Goal: Find specific page/section: Find specific page/section

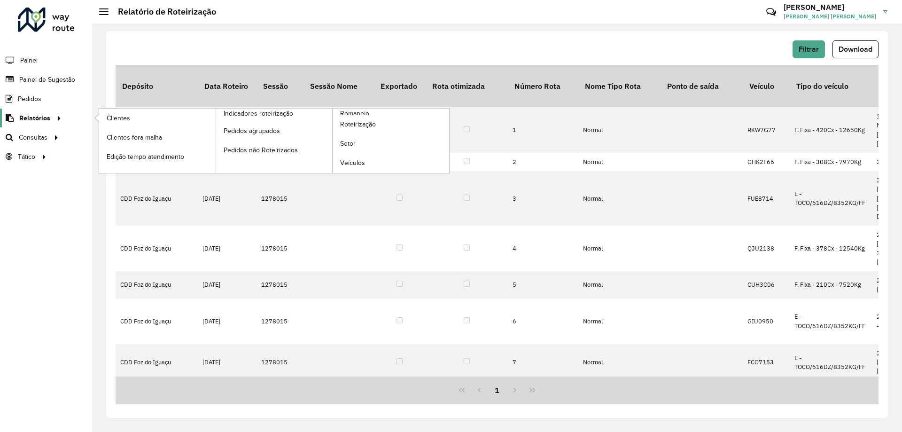
click at [50, 121] on div at bounding box center [57, 118] width 14 height 10
click at [339, 143] on link "Setor" at bounding box center [391, 143] width 117 height 19
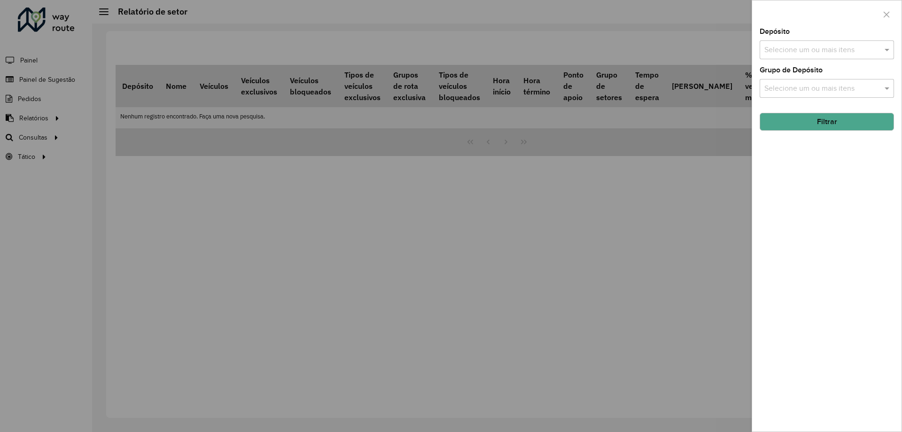
click at [875, 51] on input "text" at bounding box center [822, 50] width 120 height 11
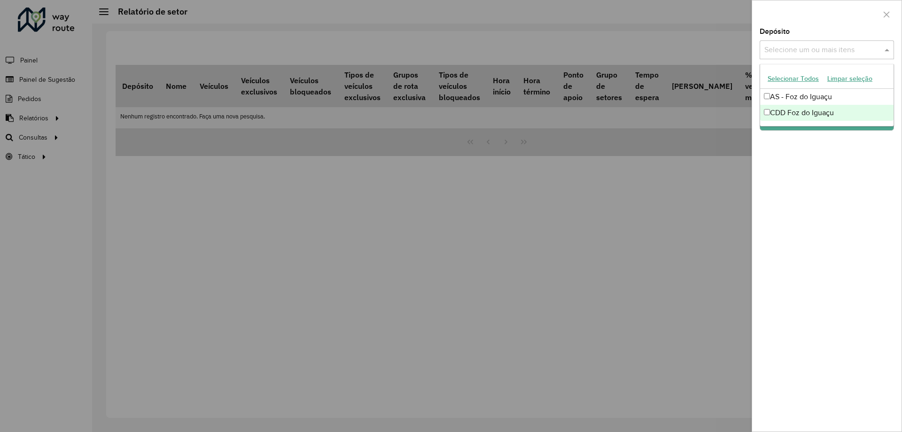
click at [785, 114] on div "CDD Foz do Iguaçu" at bounding box center [827, 113] width 133 height 16
click at [810, 171] on div "Depósito Selecione um ou mais itens CDD Foz do Iguaçu × × Grupo de Depósito Sel…" at bounding box center [827, 229] width 149 height 403
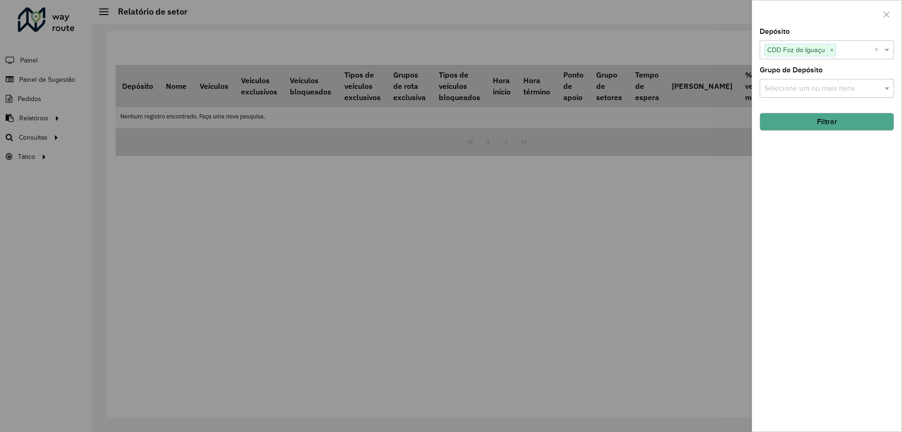
click at [819, 129] on button "Filtrar" at bounding box center [827, 122] width 134 height 18
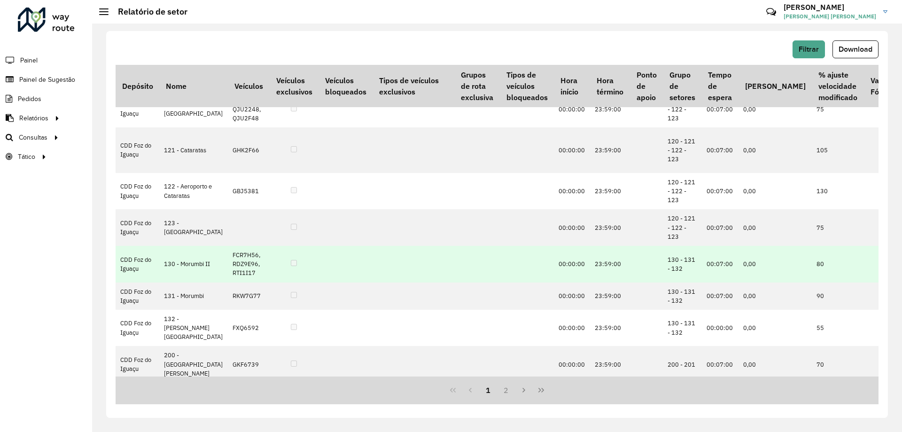
scroll to position [188, 0]
